Goal: Task Accomplishment & Management: Use online tool/utility

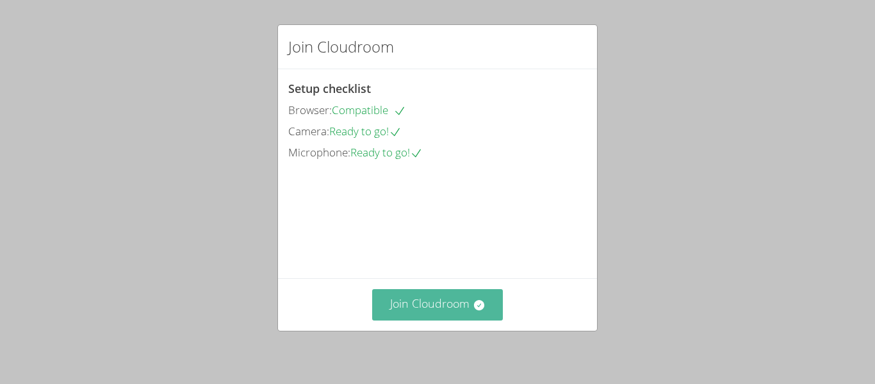
click at [441, 310] on button "Join Cloudroom" at bounding box center [437, 304] width 131 height 31
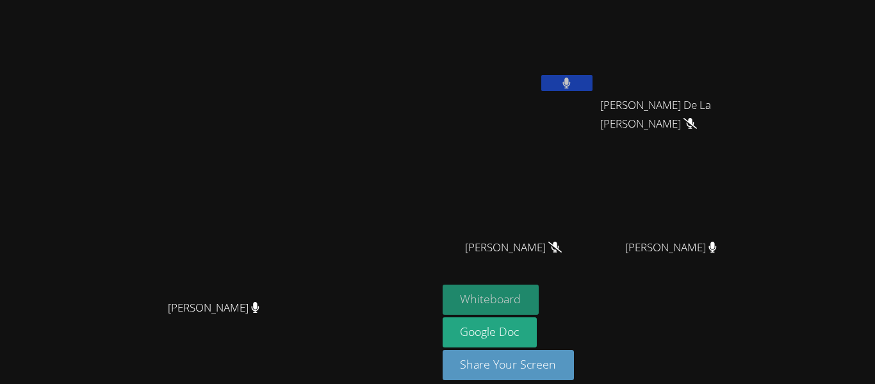
click at [540, 295] on button "Whiteboard" at bounding box center [491, 300] width 97 height 30
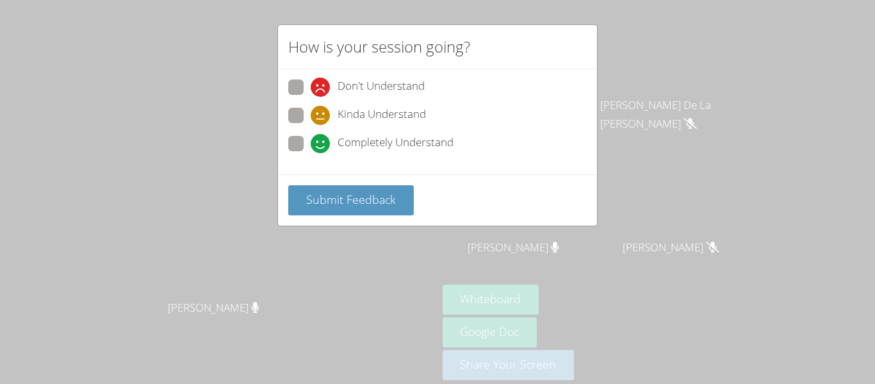
click at [311, 153] on span at bounding box center [311, 153] width 0 height 0
click at [311, 145] on input "Completely Understand" at bounding box center [316, 141] width 11 height 11
radio input "true"
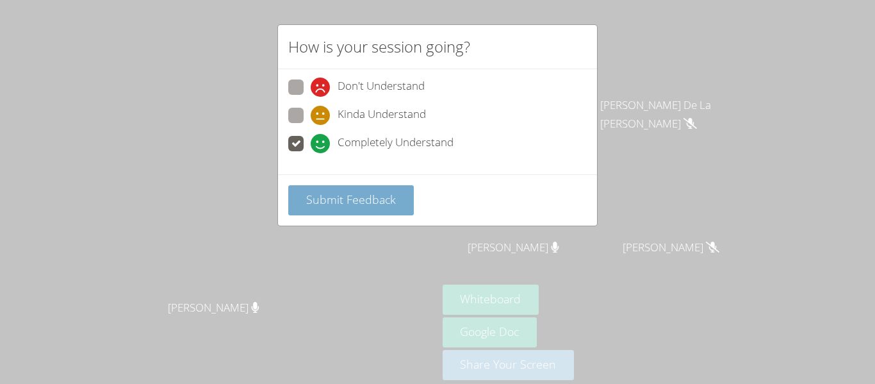
click at [333, 190] on button "Submit Feedback" at bounding box center [351, 200] width 126 height 30
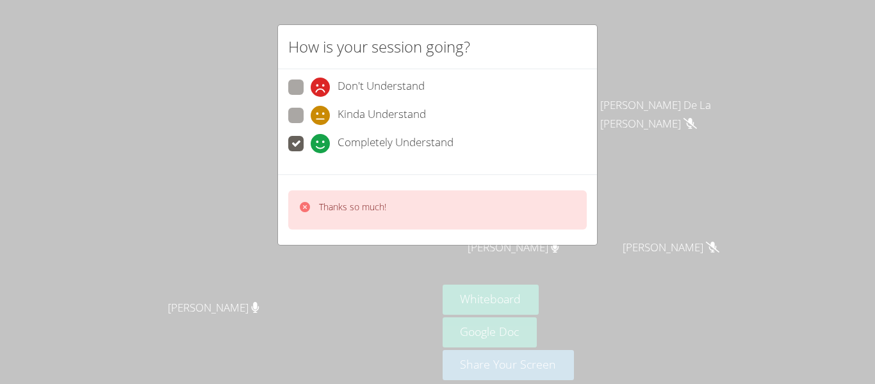
click at [419, 265] on div "How is your session going? Don't Understand Kinda Understand Completely Underst…" at bounding box center [437, 192] width 875 height 384
click at [329, 224] on div "Thanks so much!" at bounding box center [437, 209] width 299 height 39
click at [309, 183] on div "Thanks so much!" at bounding box center [437, 209] width 319 height 70
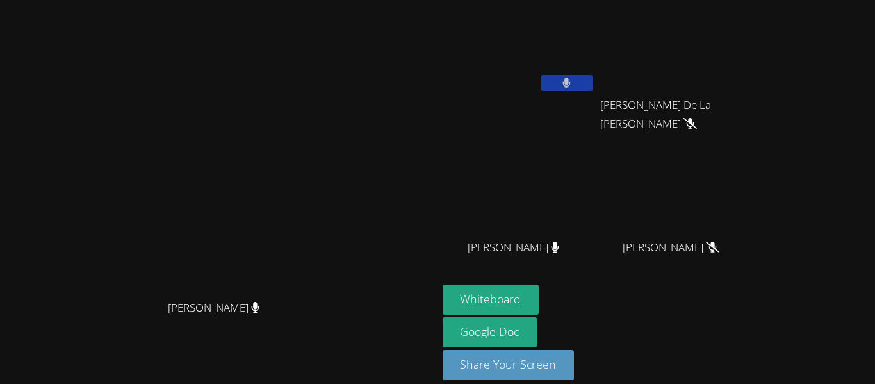
click at [315, 205] on video at bounding box center [218, 173] width 192 height 240
click at [315, 117] on video at bounding box center [218, 173] width 192 height 240
